Goal: Transaction & Acquisition: Purchase product/service

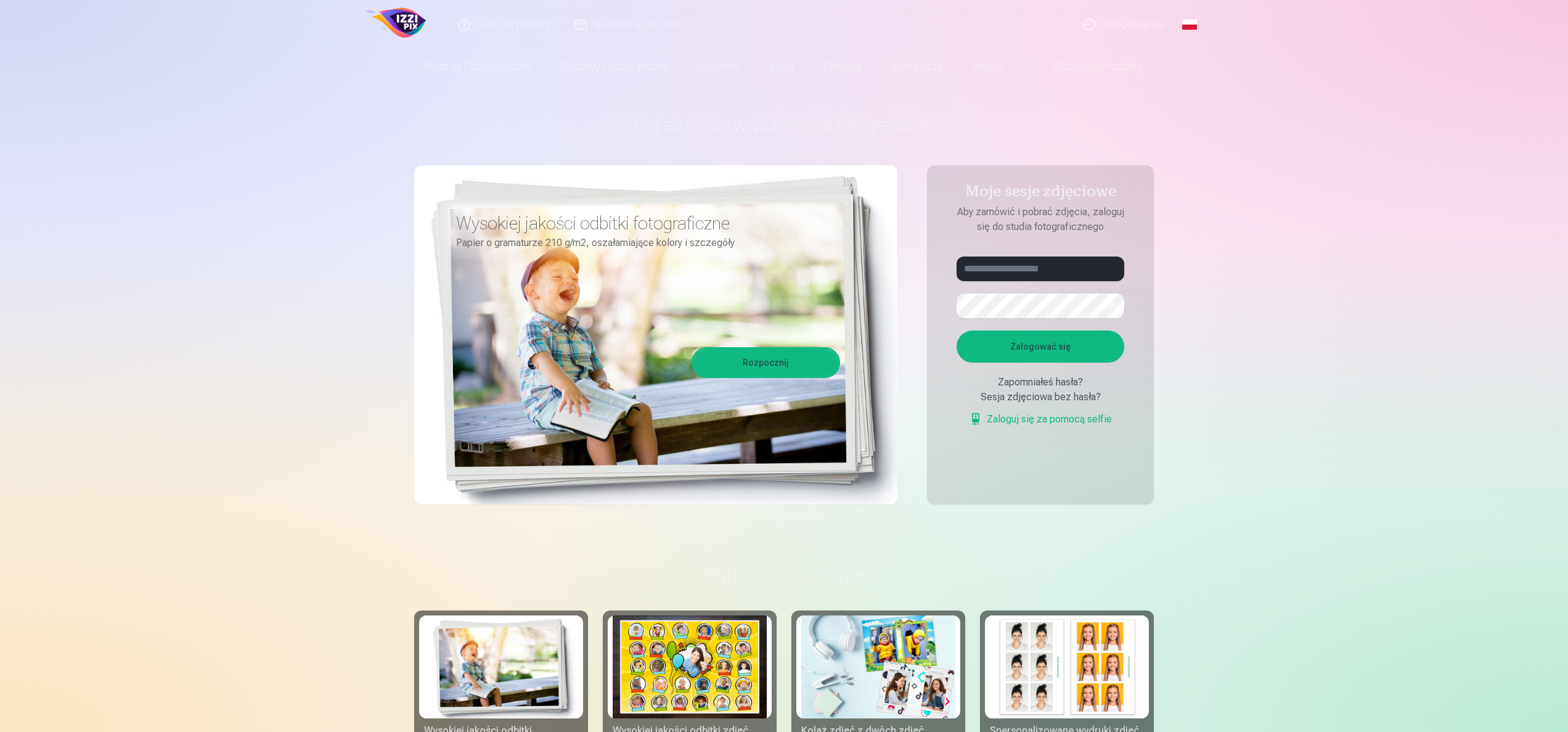
drag, startPoint x: 540, startPoint y: 240, endPoint x: 633, endPoint y: 337, distance: 134.4
click at [645, 338] on div "Wysokiej jakości odbitki fotograficzne Papier o gramaturze 210 g/m2, oszałamiaj…" at bounding box center [656, 334] width 483 height 339
drag, startPoint x: 583, startPoint y: 271, endPoint x: 525, endPoint y: 187, distance: 102.1
click at [525, 187] on div "Wysokiej jakości odbitki fotograficzne Papier o gramaturze 210 g/m2, oszałamiaj…" at bounding box center [656, 334] width 483 height 339
click at [472, 153] on div "Najjaśniejsze wspomnienia fotograficzne Wysokiej jakości odbitki fotograficzne …" at bounding box center [784, 308] width 740 height 450
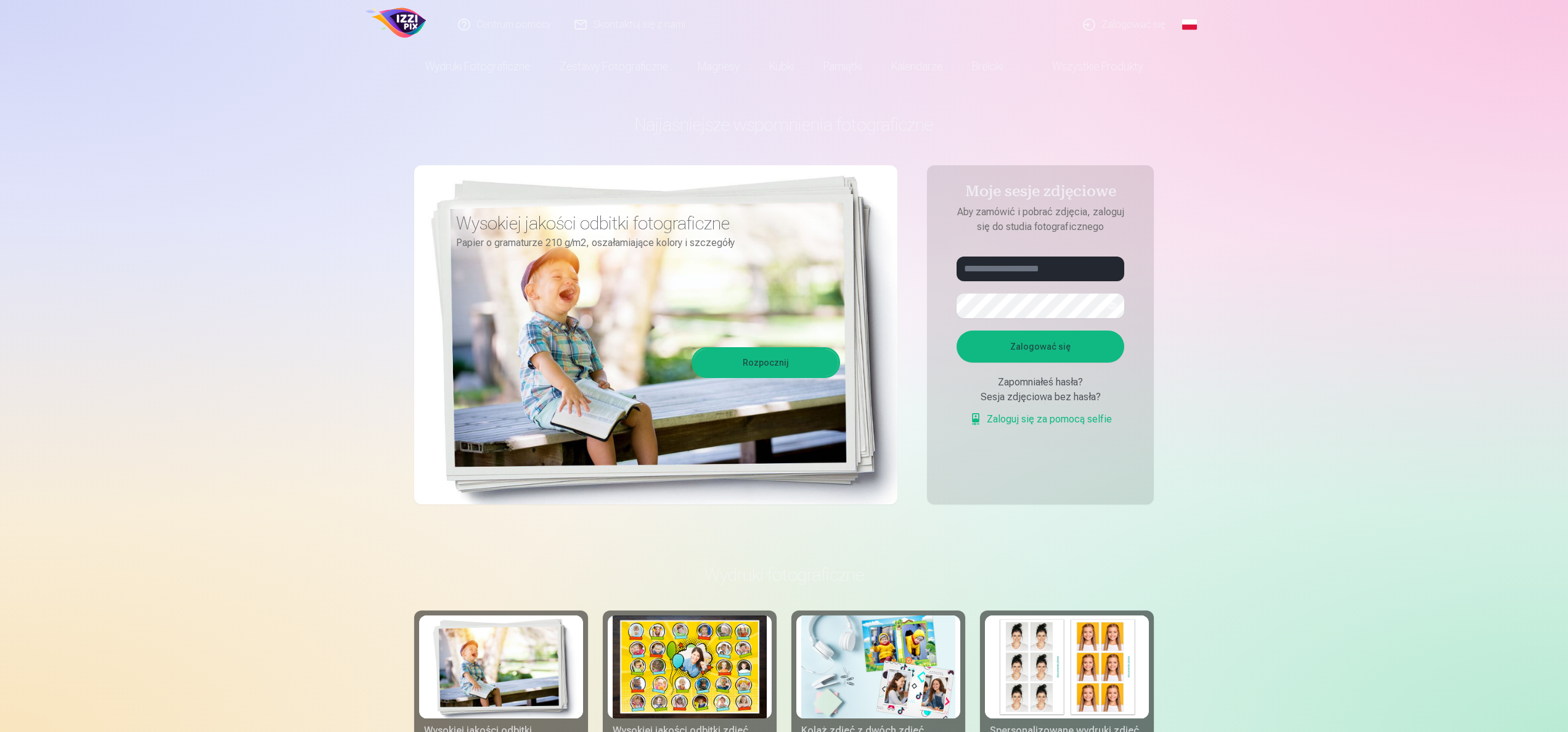
click at [1034, 69] on span at bounding box center [1040, 67] width 15 height 15
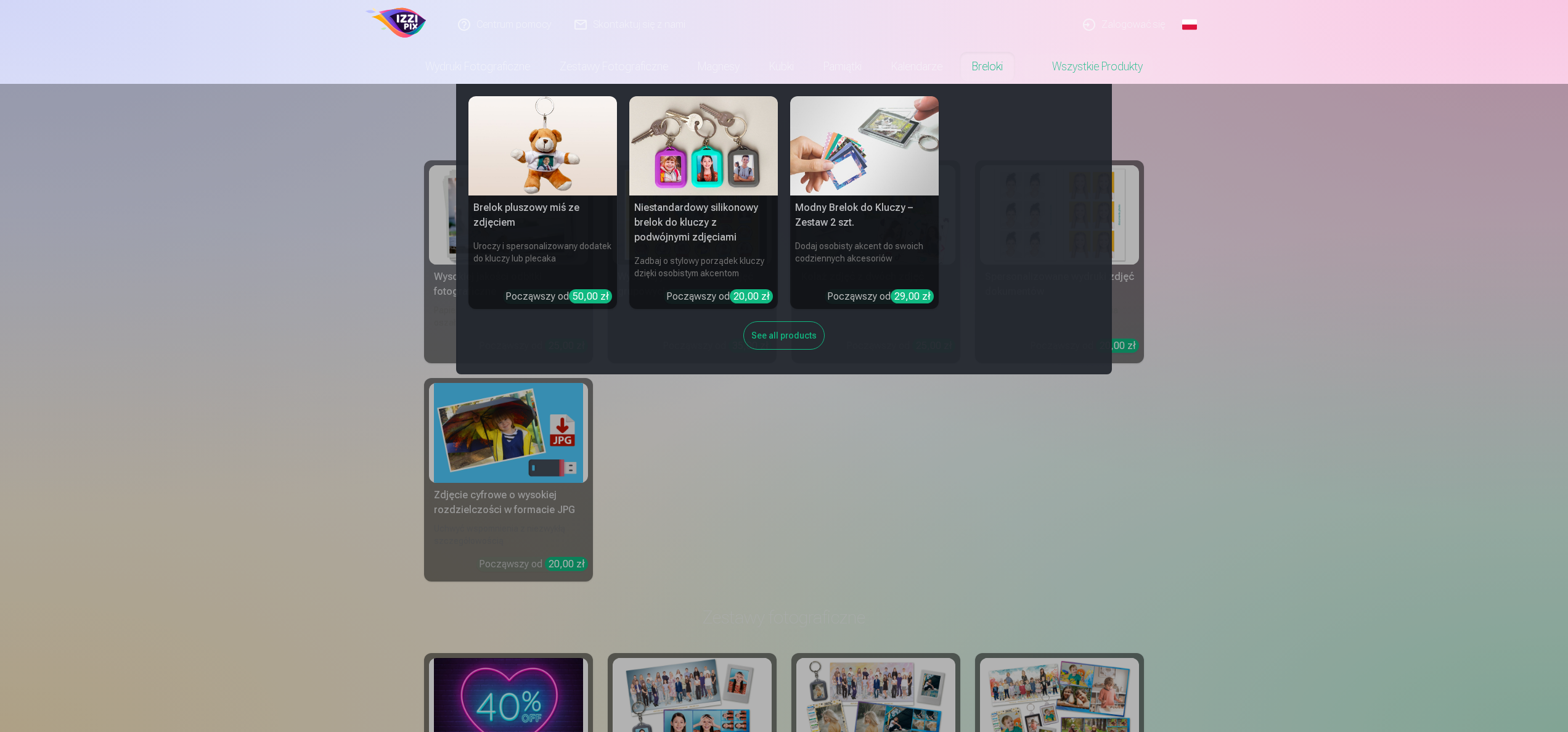
click at [989, 69] on link "Breloki" at bounding box center [987, 67] width 60 height 35
